Goal: Book appointment/travel/reservation

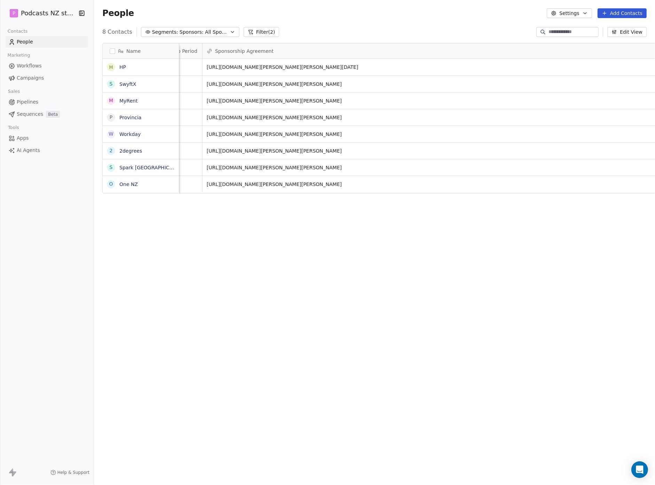
scroll to position [422, 555]
click at [230, 31] on icon "button" at bounding box center [233, 32] width 6 height 6
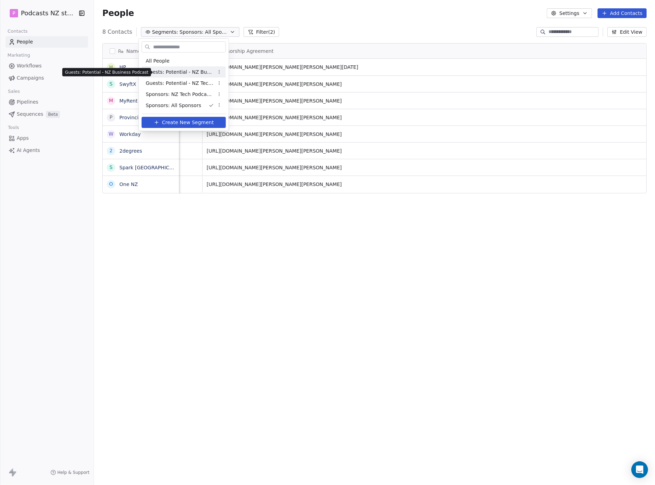
click at [198, 74] on span "Guests: Potential - NZ Business Podcast" at bounding box center [180, 72] width 68 height 7
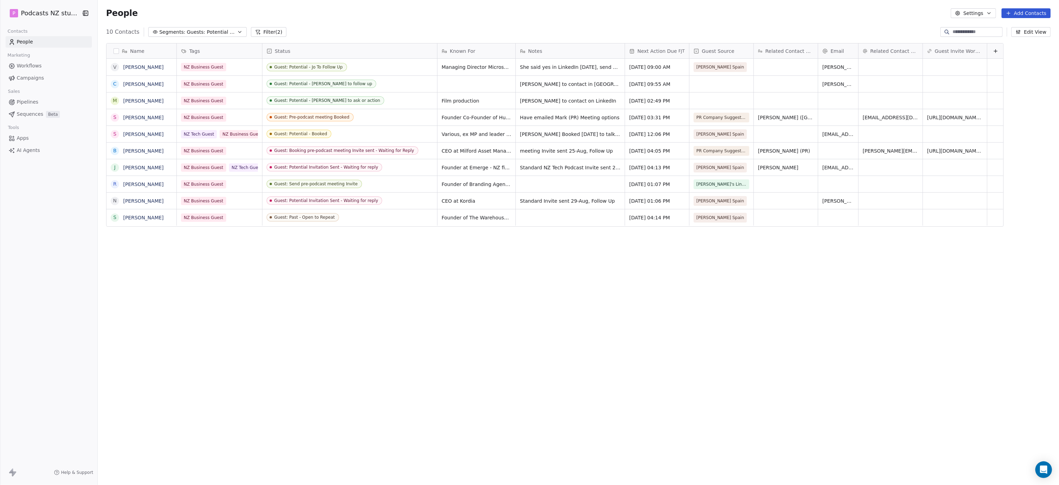
scroll to position [422, 958]
click at [659, 119] on span "[DATE] 03:31 PM" at bounding box center [650, 117] width 42 height 7
click at [653, 116] on span "[DATE] 03:31 PM" at bounding box center [650, 117] width 42 height 7
click at [701, 135] on icon "Go to next month" at bounding box center [701, 132] width 6 height 6
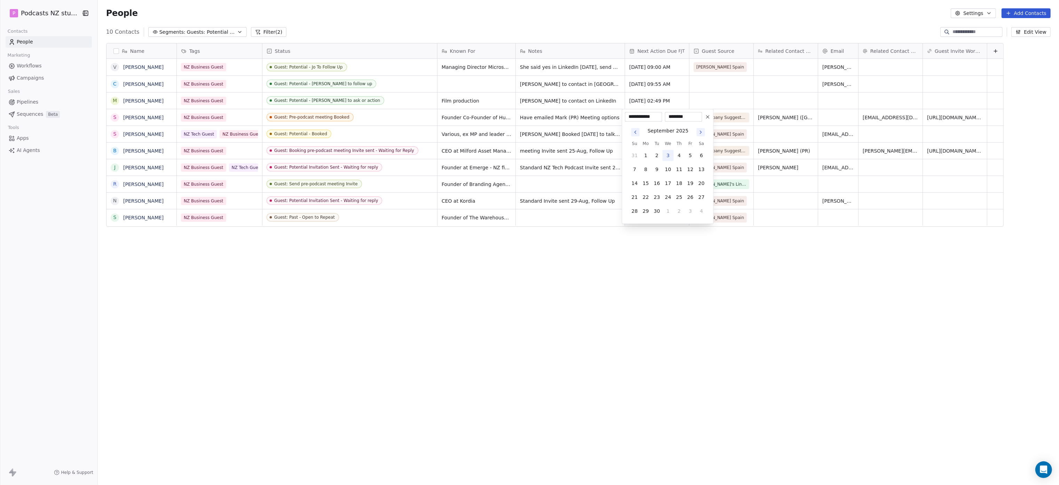
click at [668, 154] on button "3" at bounding box center [667, 155] width 11 height 11
type input "**********"
drag, startPoint x: 664, startPoint y: 343, endPoint x: 646, endPoint y: 267, distance: 78.0
click at [663, 343] on html "P Podcasts NZ studio Contacts People Marketing Workflows Campaigns Sales Pipeli…" at bounding box center [529, 242] width 1059 height 485
click at [218, 31] on span "Guests: Potential - NZ Business Podcast" at bounding box center [211, 32] width 49 height 7
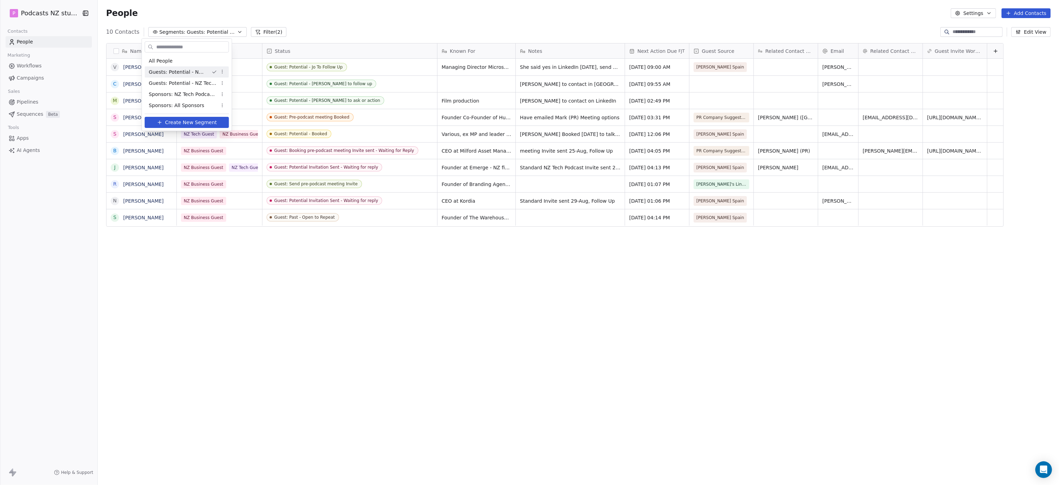
click at [364, 39] on html "P Podcasts NZ studio Contacts People Marketing Workflows Campaigns Sales Pipeli…" at bounding box center [529, 242] width 1059 height 485
